Goal: Task Accomplishment & Management: Complete application form

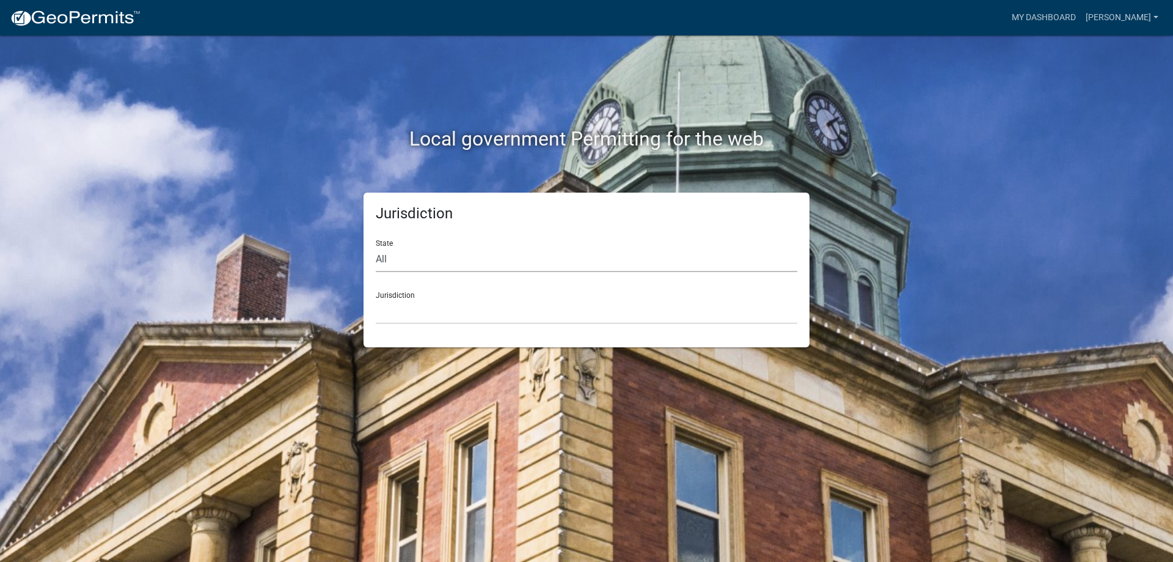
click at [444, 262] on select "All [US_STATE] [US_STATE] [US_STATE] [US_STATE] [US_STATE] [US_STATE] [US_STATE…" at bounding box center [587, 259] width 422 height 25
select select "[US_STATE]"
click at [376, 247] on select "All [US_STATE] [US_STATE] [US_STATE] [US_STATE] [US_STATE] [US_STATE] [US_STATE…" at bounding box center [587, 259] width 422 height 25
click at [433, 321] on select "City of [GEOGRAPHIC_DATA], [US_STATE] City of [GEOGRAPHIC_DATA], [US_STATE] Cit…" at bounding box center [587, 311] width 422 height 25
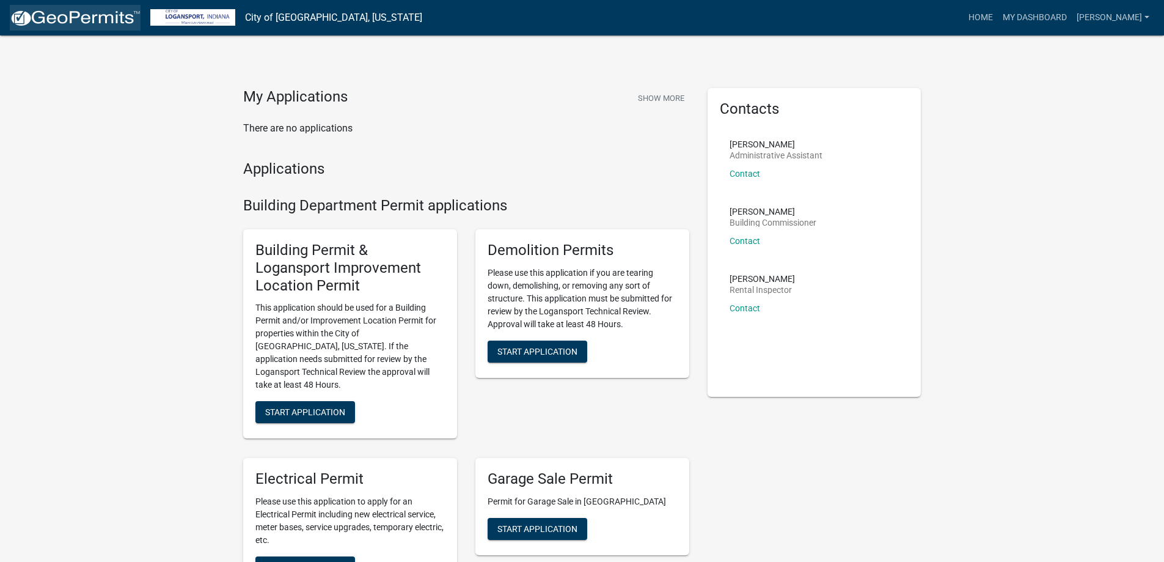
click at [97, 22] on img at bounding box center [75, 18] width 131 height 18
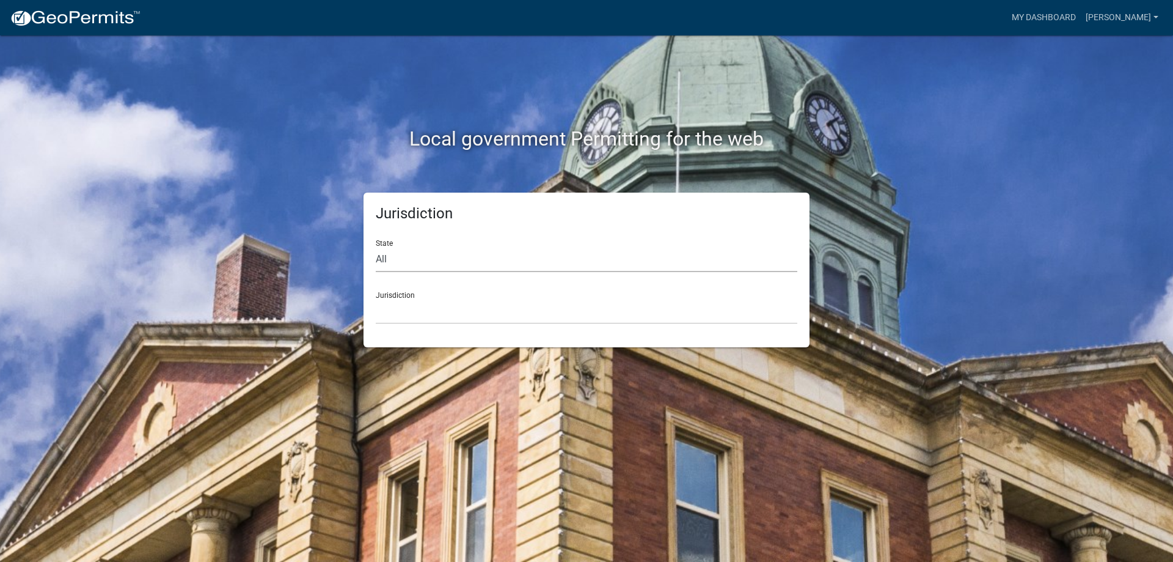
click at [413, 259] on select "All [US_STATE] [US_STATE] [US_STATE] [US_STATE] [US_STATE] [US_STATE] [US_STATE…" at bounding box center [587, 259] width 422 height 25
select select "[US_STATE]"
click at [376, 247] on select "All [US_STATE] [US_STATE] [US_STATE] [US_STATE] [US_STATE] [US_STATE] [US_STATE…" at bounding box center [587, 259] width 422 height 25
drag, startPoint x: 433, startPoint y: 315, endPoint x: 433, endPoint y: 303, distance: 11.6
click at [433, 315] on select "City of [GEOGRAPHIC_DATA], [US_STATE] City of [GEOGRAPHIC_DATA], [US_STATE] Cit…" at bounding box center [587, 311] width 422 height 25
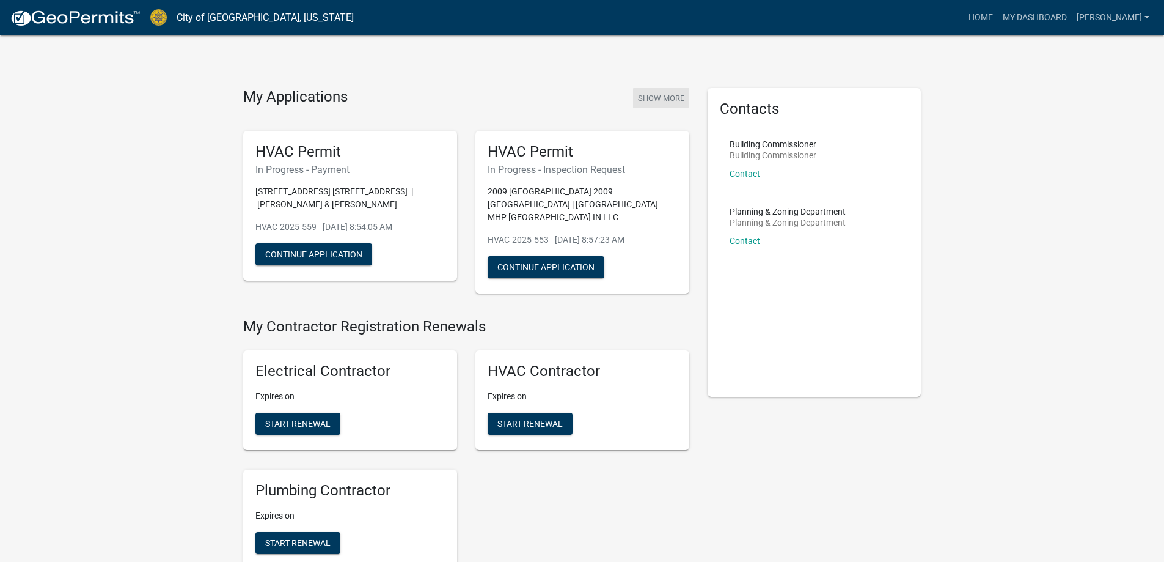
click at [650, 101] on button "Show More" at bounding box center [661, 98] width 56 height 20
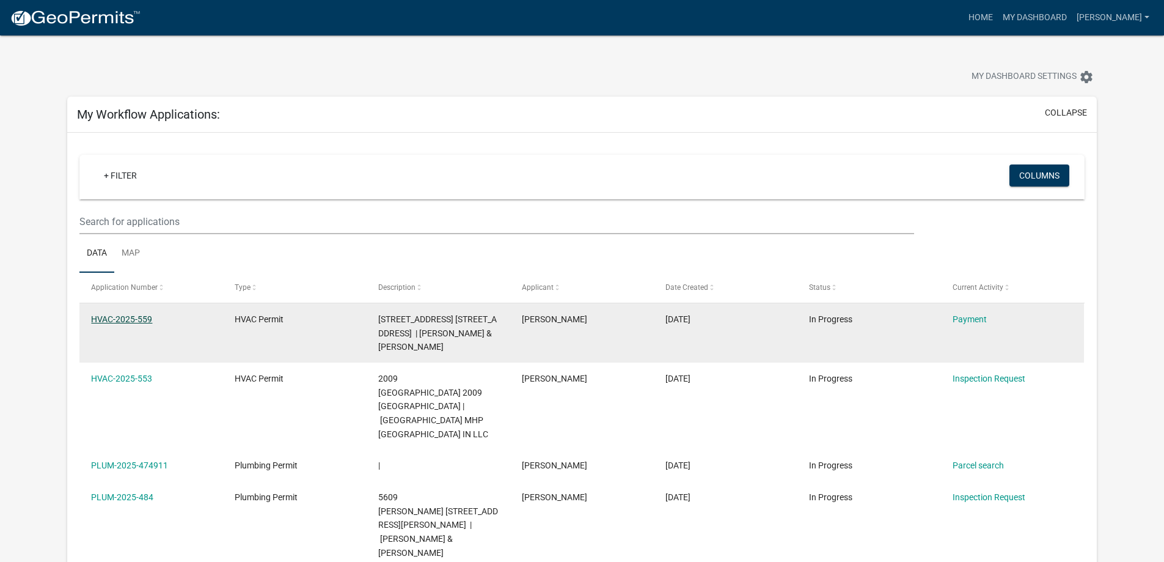
click at [141, 323] on link "HVAC-2025-559" at bounding box center [121, 319] width 61 height 10
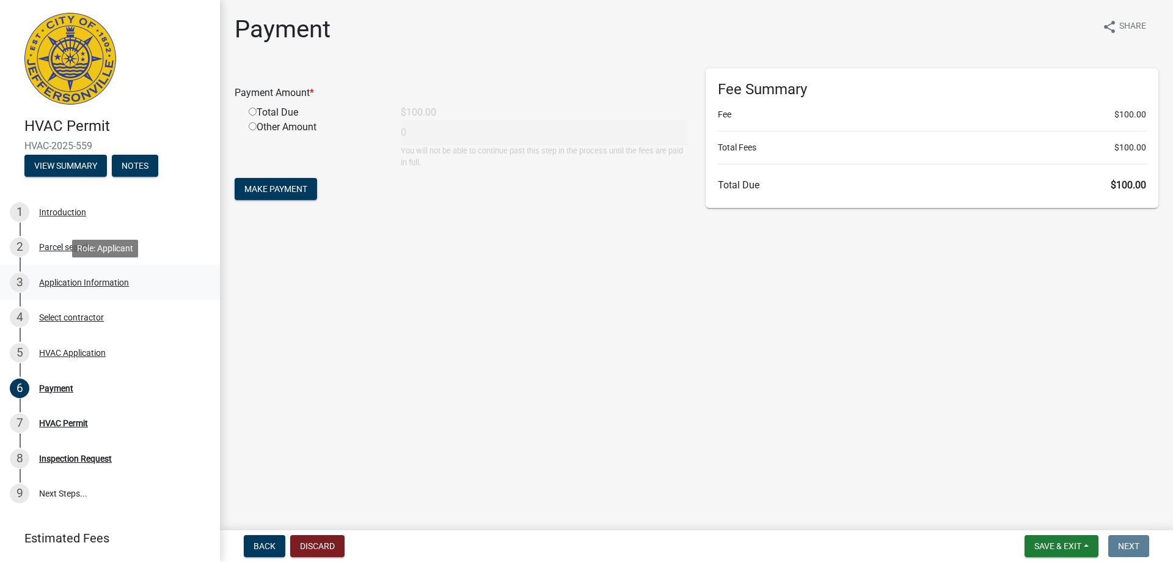
click at [53, 288] on div "3 Application Information" at bounding box center [105, 283] width 191 height 20
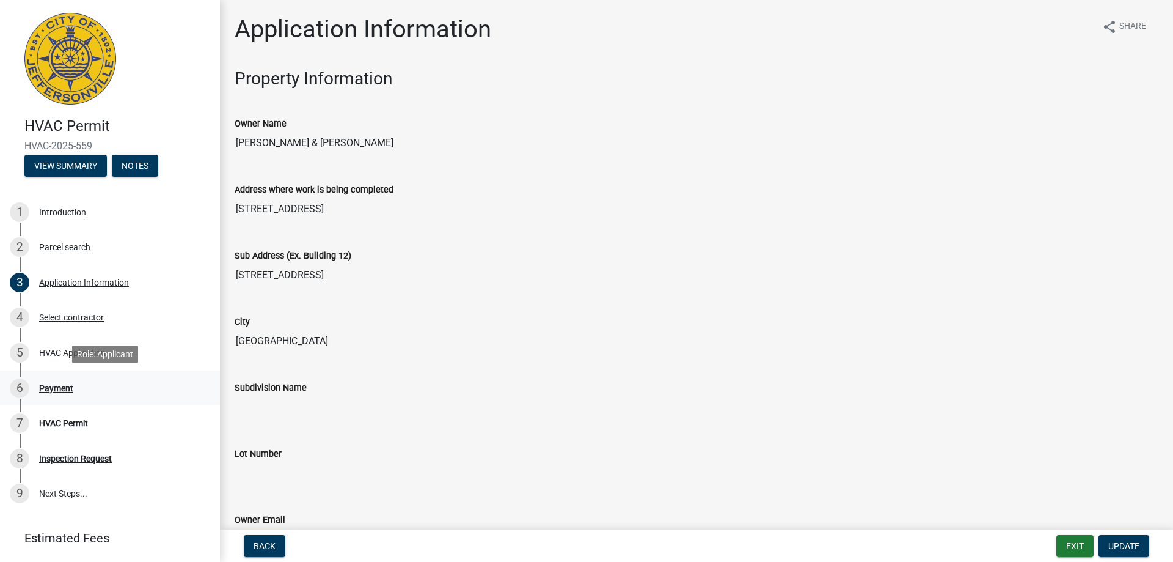
click at [46, 384] on div "Payment" at bounding box center [56, 388] width 34 height 9
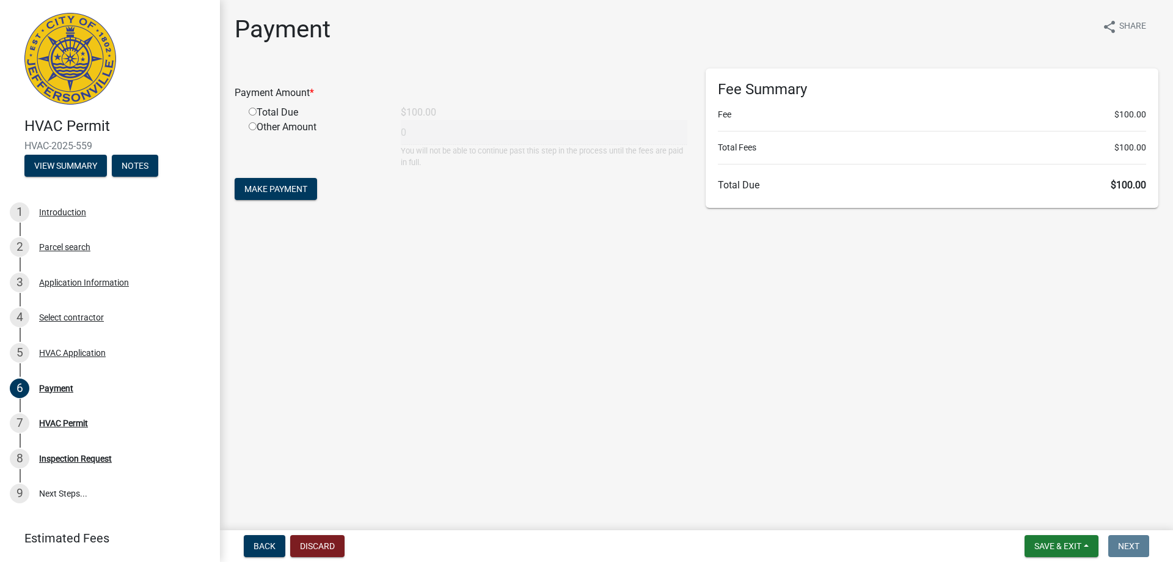
click at [252, 112] on input "radio" at bounding box center [253, 112] width 8 height 8
radio input "true"
type input "100"
click at [269, 198] on button "Make Payment" at bounding box center [276, 189] width 82 height 22
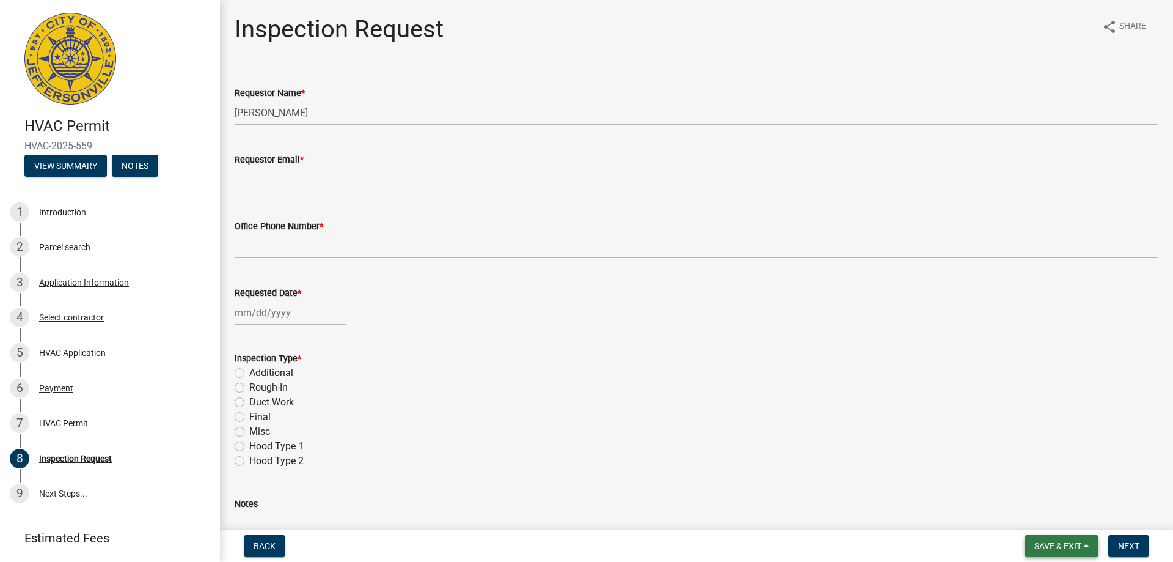
click at [1050, 543] on span "Save & Exit" at bounding box center [1057, 546] width 47 height 10
click at [1033, 513] on button "Save & Exit" at bounding box center [1050, 513] width 98 height 29
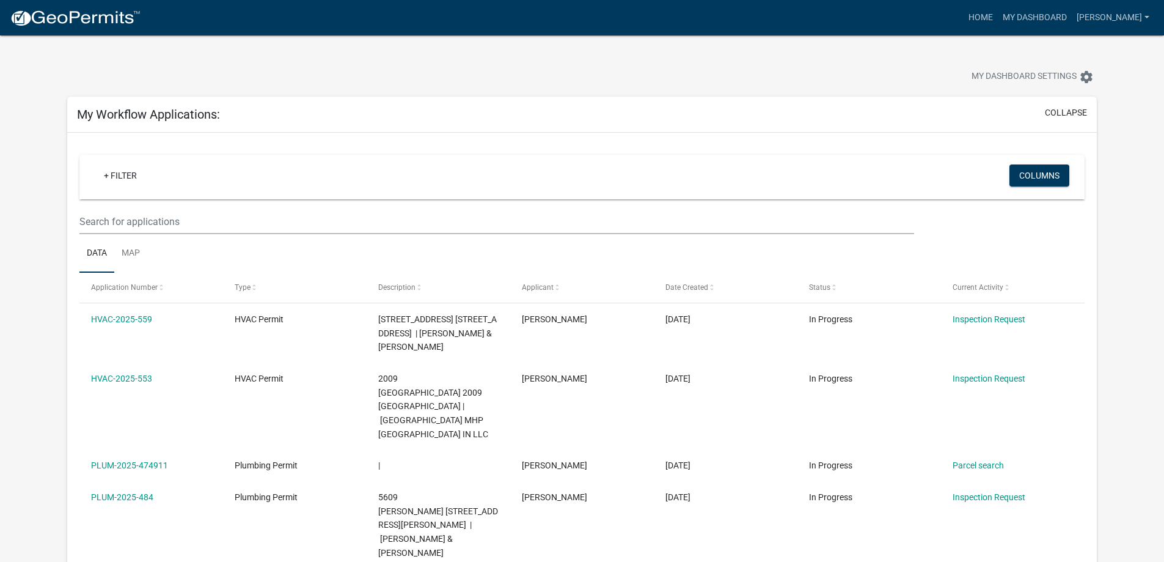
click at [90, 12] on img at bounding box center [75, 18] width 131 height 18
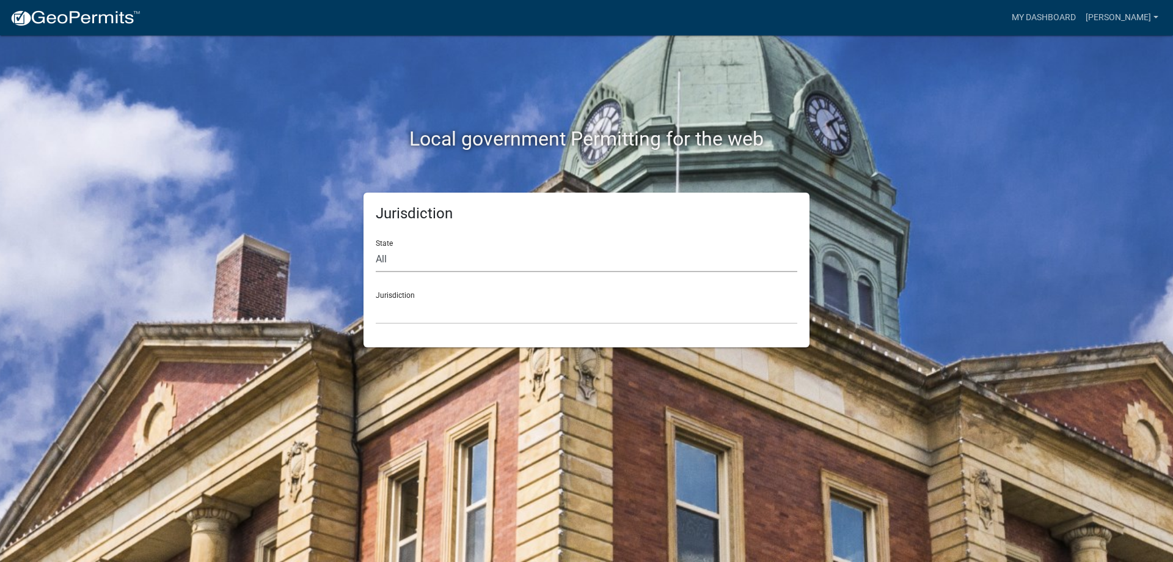
click at [439, 260] on select "All [US_STATE] [US_STATE] [US_STATE] [US_STATE] [US_STATE] [US_STATE] [US_STATE…" at bounding box center [587, 259] width 422 height 25
select select "[US_STATE]"
click at [376, 247] on select "All [US_STATE] [US_STATE] [US_STATE] [US_STATE] [US_STATE] [US_STATE] [US_STATE…" at bounding box center [587, 259] width 422 height 25
click at [417, 301] on select "City of [GEOGRAPHIC_DATA], [US_STATE] City of [GEOGRAPHIC_DATA], [US_STATE] Cit…" at bounding box center [587, 311] width 422 height 25
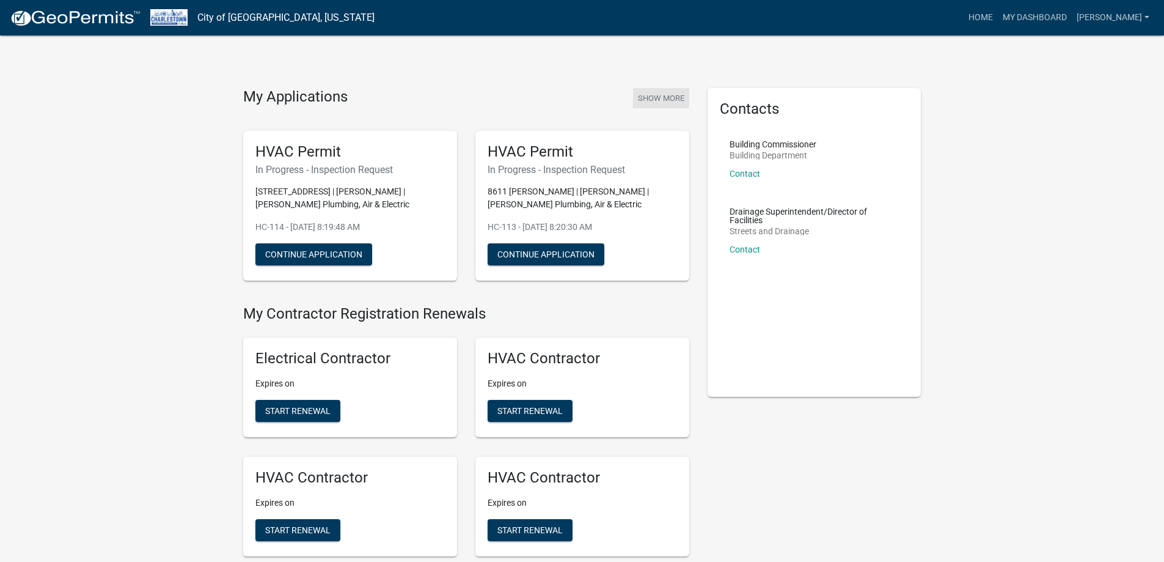
click at [647, 101] on button "Show More" at bounding box center [661, 98] width 56 height 20
